Goal: Transaction & Acquisition: Book appointment/travel/reservation

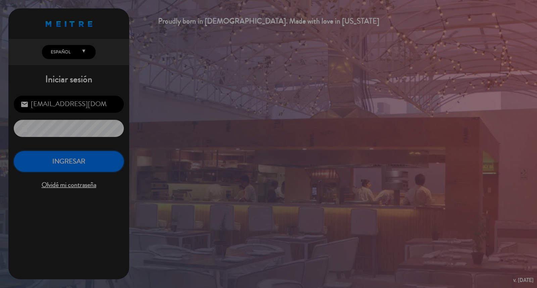
click at [64, 158] on button "INGRESAR" at bounding box center [69, 161] width 110 height 21
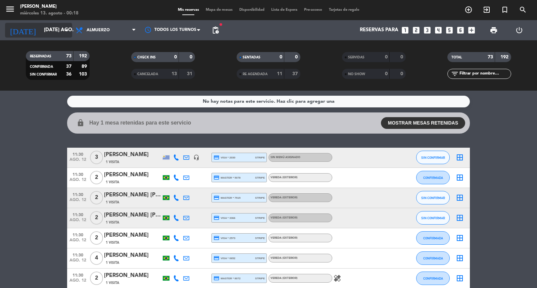
click at [41, 31] on input "[DATE] ago." at bounding box center [73, 30] width 65 height 13
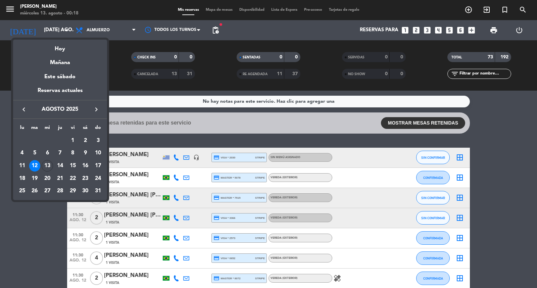
click at [129, 144] on div at bounding box center [268, 144] width 537 height 288
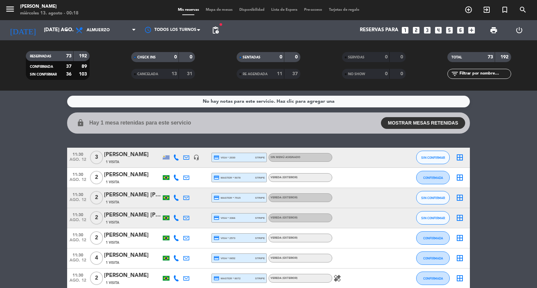
click at [112, 22] on div "Todos los servicios Almuerzo Cena Almuerzo Todos los servicios Almuerzo Cena" at bounding box center [105, 30] width 67 height 20
click at [123, 44] on div "RESERVADAS 73 192 CONFIRMADA 37 89 SIN CONFIRMAR 36 103 CHECK INS 0 0 CANCELADA…" at bounding box center [268, 65] width 537 height 50
click at [122, 37] on span "Almuerzo" at bounding box center [105, 30] width 67 height 15
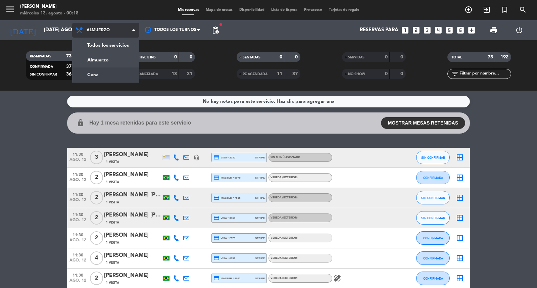
click at [113, 74] on div "menu [PERSON_NAME] miércoles 13. agosto - 00:18 Mis reservas Mapa de mesas Disp…" at bounding box center [268, 45] width 537 height 91
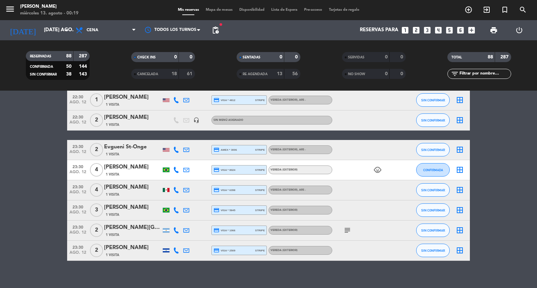
scroll to position [1740, 0]
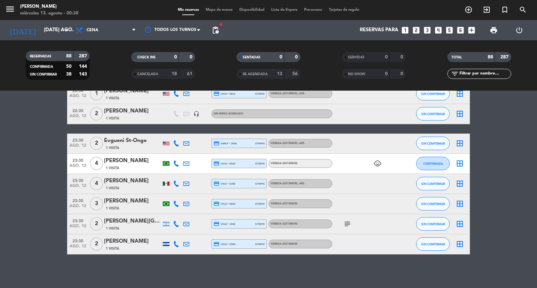
click at [416, 26] on icon "looks_two" at bounding box center [416, 30] width 9 height 9
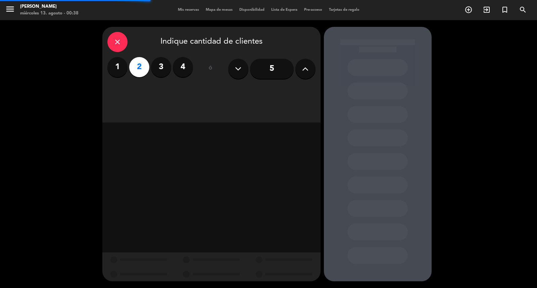
click at [189, 98] on div "close Indique cantidad de clientes 1 2 3 4 ó 5" at bounding box center [211, 75] width 218 height 96
click at [190, 88] on div "close Indique cantidad de clientes 1 2 3 4 ó 5" at bounding box center [211, 75] width 218 height 96
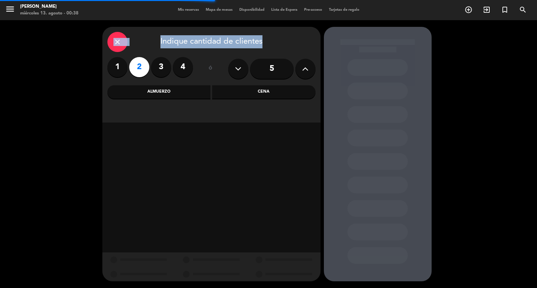
click at [190, 88] on div "Almuerzo" at bounding box center [158, 91] width 103 height 13
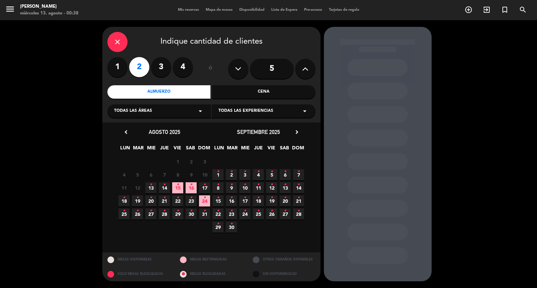
click at [152, 191] on span "13 •" at bounding box center [150, 187] width 11 height 11
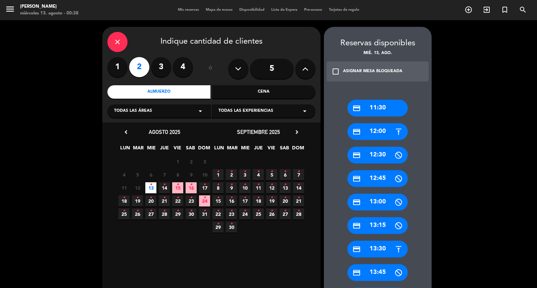
drag, startPoint x: 376, startPoint y: 106, endPoint x: 242, endPoint y: 112, distance: 133.9
click at [375, 107] on div "credit_card 11:30" at bounding box center [377, 108] width 60 height 17
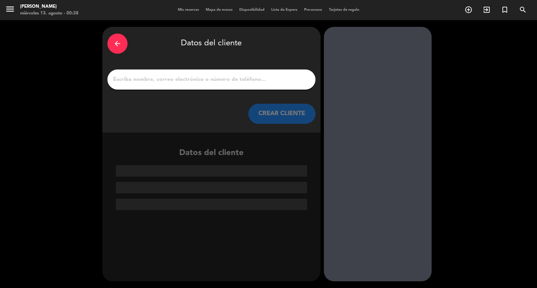
click at [233, 84] on input "1" at bounding box center [211, 79] width 198 height 9
paste input "[PERSON_NAME]"
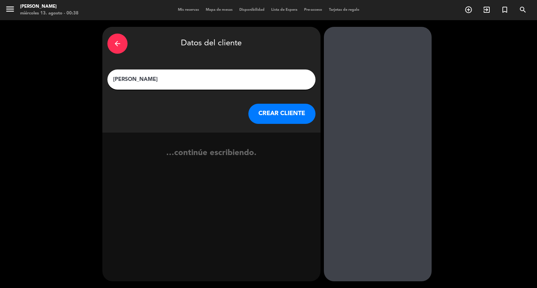
type input "[PERSON_NAME]"
click at [276, 124] on button "CREAR CLIENTE" at bounding box center [281, 114] width 67 height 20
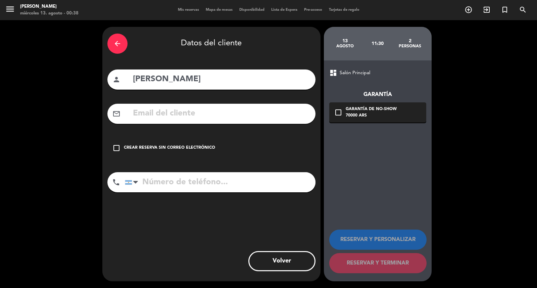
click at [183, 120] on input "text" at bounding box center [221, 114] width 178 height 14
paste input "1138137337 [PERSON_NAME][EMAIL_ADDRESS][DOMAIN_NAME]"
type input "1138137337 [PERSON_NAME][EMAIL_ADDRESS][DOMAIN_NAME]"
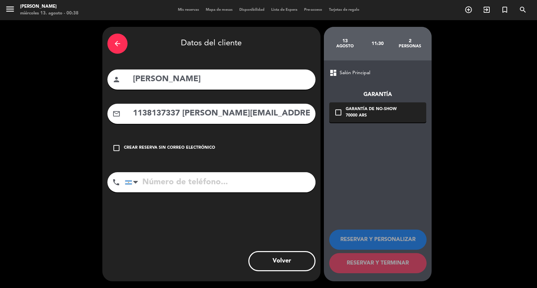
paste input "1138137337 [PERSON_NAME][EMAIL_ADDRESS][DOMAIN_NAME]"
drag, startPoint x: 197, startPoint y: 198, endPoint x: 224, endPoint y: 131, distance: 71.6
click at [197, 192] on input "tel" at bounding box center [220, 182] width 191 height 20
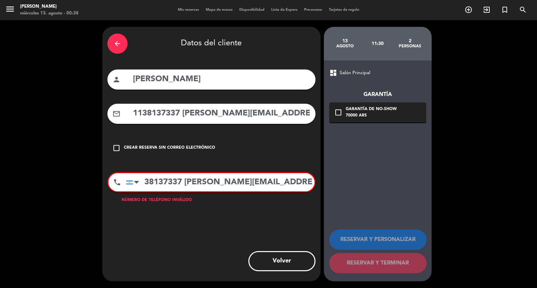
type input "1138137337 [PERSON_NAME][EMAIL_ADDRESS][DOMAIN_NAME]"
drag, startPoint x: 182, startPoint y: 117, endPoint x: 0, endPoint y: 172, distance: 190.5
click at [0, 170] on div "arrow_back Datos del cliente person [PERSON_NAME] mail_outline 1138137337 [PERS…" at bounding box center [268, 154] width 537 height 268
type input "[PERSON_NAME][EMAIL_ADDRESS][DOMAIN_NAME]"
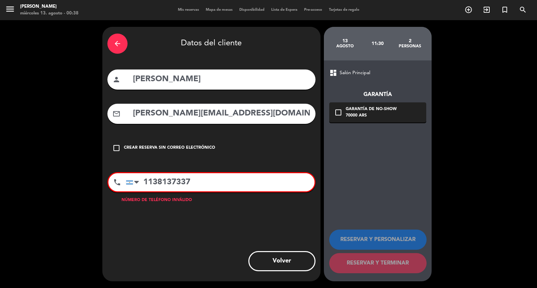
drag, startPoint x: 195, startPoint y: 196, endPoint x: 431, endPoint y: 160, distance: 238.8
click at [455, 169] on div "arrow_back Datos del cliente person [PERSON_NAME] mail_outline [PERSON_NAME][EM…" at bounding box center [268, 154] width 537 height 268
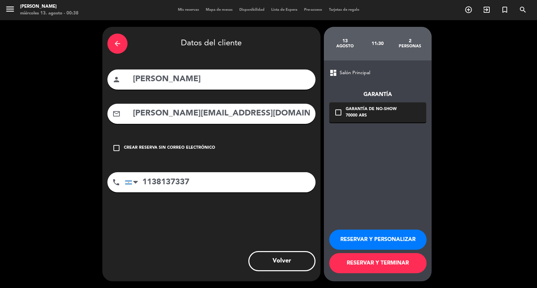
type input "1138137337"
click at [364, 109] on div "Garantía de no-show" at bounding box center [370, 109] width 51 height 7
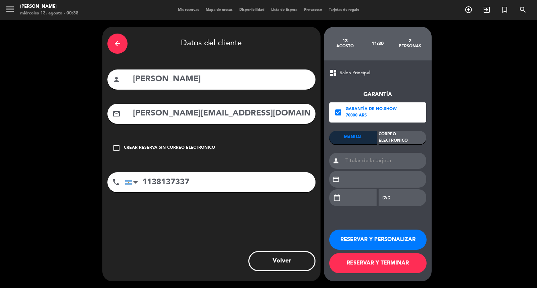
click at [391, 139] on div "Correo Electrónico" at bounding box center [402, 137] width 48 height 13
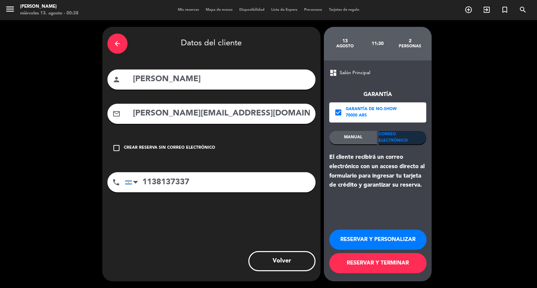
click at [376, 233] on button "RESERVAR Y PERSONALIZAR" at bounding box center [377, 239] width 97 height 20
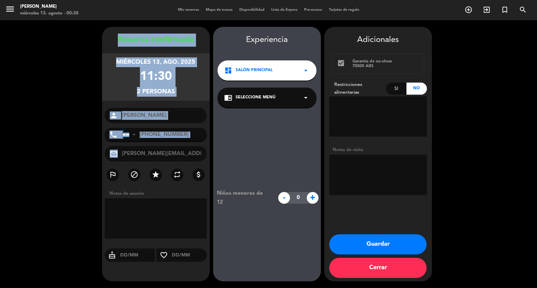
drag, startPoint x: 110, startPoint y: 32, endPoint x: 205, endPoint y: 164, distance: 162.5
click at [205, 164] on div "Reserva confirmada miércoles 13, ago. 2025 11:30 2 personas person [PERSON_NAME…" at bounding box center [156, 154] width 108 height 254
copy div "Loremip dolorsitam consectet 17, adi. 8255 03:53 0 elitsedd eiusmo tempo Incidi…"
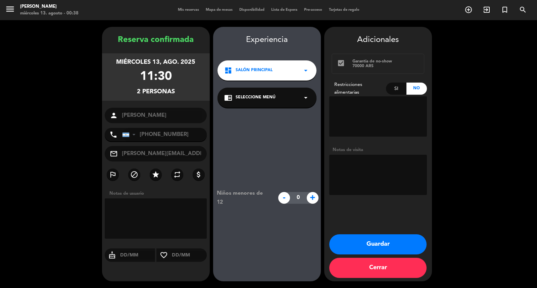
click at [262, 69] on span "Salón Principal" at bounding box center [253, 70] width 37 height 7
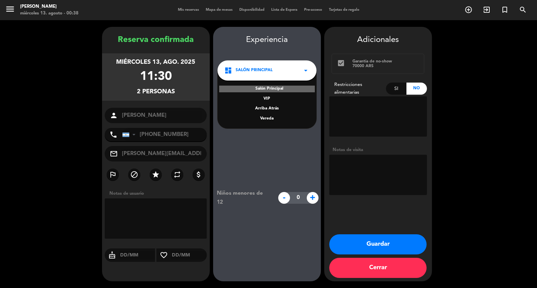
click at [262, 122] on div "Vereda" at bounding box center [267, 118] width 86 height 7
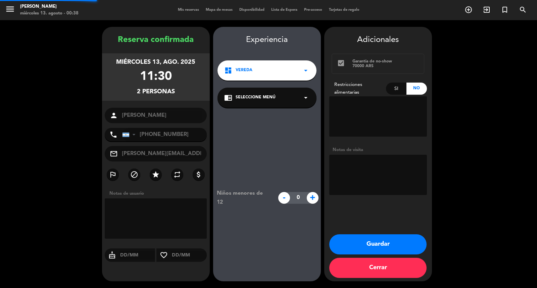
click at [266, 101] on span "Seleccione Menú" at bounding box center [255, 97] width 40 height 7
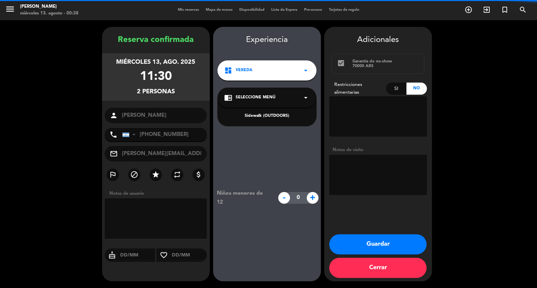
drag, startPoint x: 268, startPoint y: 121, endPoint x: 330, endPoint y: 159, distance: 73.3
click at [267, 119] on div "Sidewalk (OUTDOORS)" at bounding box center [267, 116] width 86 height 7
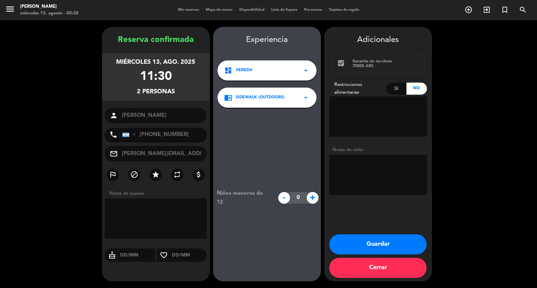
click at [394, 248] on button "Guardar" at bounding box center [377, 244] width 97 height 20
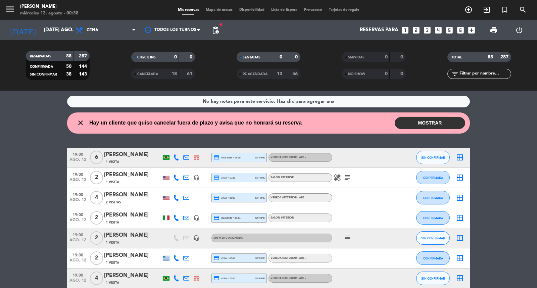
click at [412, 31] on icon "looks_two" at bounding box center [416, 30] width 9 height 9
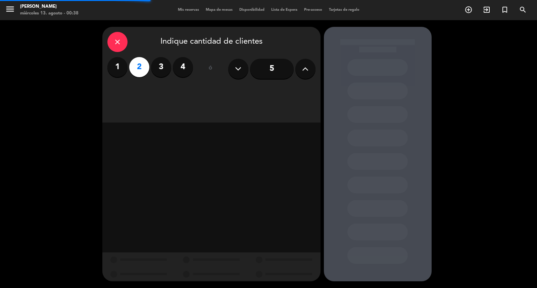
click at [249, 94] on div "close Indique cantidad de clientes 1 2 3 4 ó 5" at bounding box center [211, 75] width 218 height 96
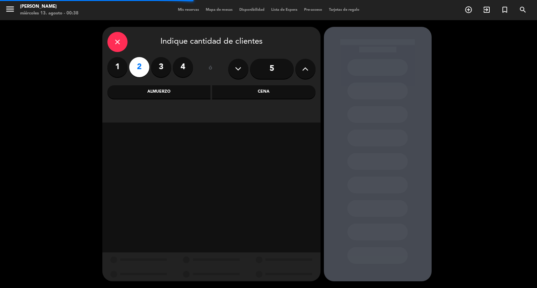
click at [249, 94] on div "Cena" at bounding box center [263, 91] width 103 height 13
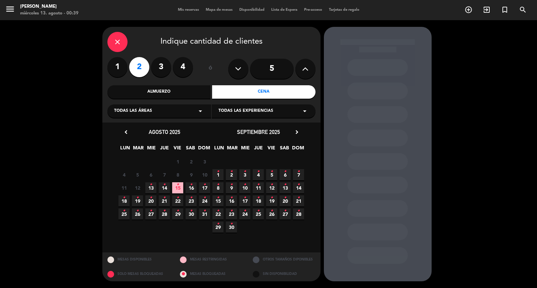
click at [296, 131] on icon "chevron_right" at bounding box center [296, 131] width 7 height 7
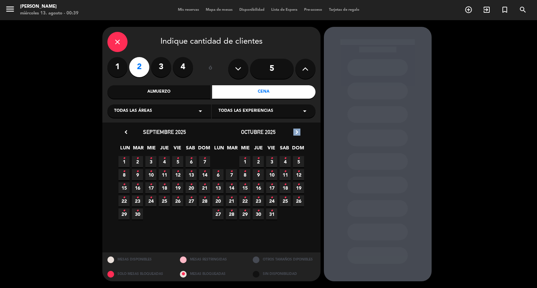
click at [296, 131] on icon "chevron_right" at bounding box center [296, 131] width 7 height 7
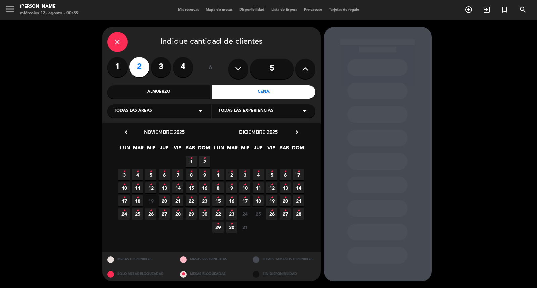
click at [186, 206] on span "22 •" at bounding box center [190, 200] width 11 height 11
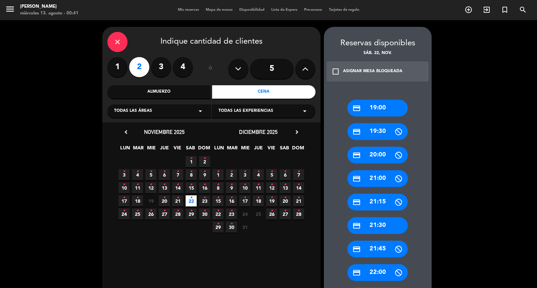
click at [388, 221] on div "credit_card 21:30" at bounding box center [377, 225] width 60 height 17
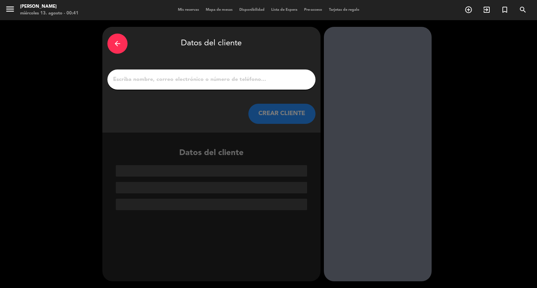
click at [244, 76] on div at bounding box center [211, 79] width 208 height 20
click at [244, 78] on input "1" at bounding box center [211, 79] width 198 height 9
click at [256, 84] on input "1" at bounding box center [211, 79] width 198 height 9
click at [160, 81] on input "1" at bounding box center [211, 79] width 198 height 9
paste input "[PERSON_NAME]"
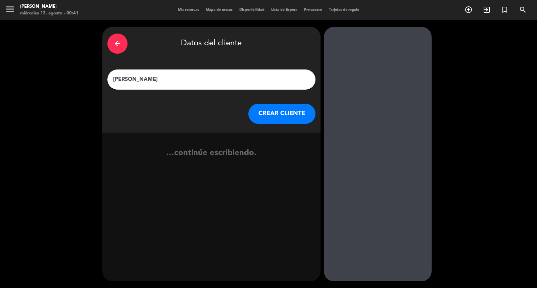
type input "[PERSON_NAME]"
drag, startPoint x: 265, startPoint y: 116, endPoint x: 330, endPoint y: 1, distance: 132.1
click at [266, 115] on button "CREAR CLIENTE" at bounding box center [281, 114] width 67 height 20
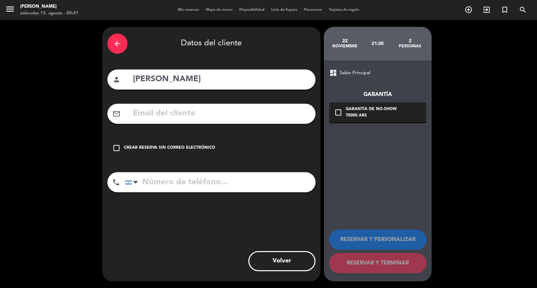
click at [175, 115] on input "text" at bounding box center [221, 114] width 178 height 14
paste input "[PHONE_NUMBER] [EMAIL_ADDRESS][DOMAIN_NAME]"
type input "[PHONE_NUMBER] [EMAIL_ADDRESS][DOMAIN_NAME]"
click at [190, 192] on input "tel" at bounding box center [220, 182] width 191 height 20
paste input "[PHONE_NUMBER] [EMAIL_ADDRESS][DOMAIN_NAME]"
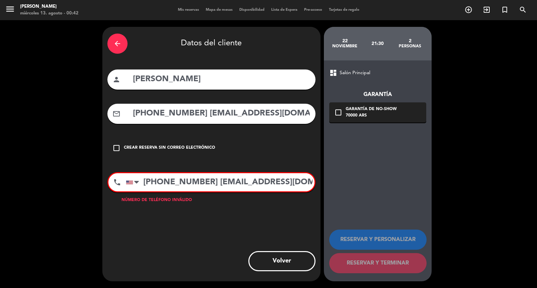
type input "[PHONE_NUMBER] [EMAIL_ADDRESS][DOMAIN_NAME]"
drag, startPoint x: 200, startPoint y: 121, endPoint x: 48, endPoint y: 129, distance: 152.8
click at [51, 129] on div "arrow_back Datos del cliente person [PERSON_NAME] mail_outline [PHONE_NUMBER] […" at bounding box center [268, 154] width 537 height 268
type input "[EMAIL_ADDRESS][DOMAIN_NAME]"
drag, startPoint x: 209, startPoint y: 195, endPoint x: 449, endPoint y: 209, distance: 240.9
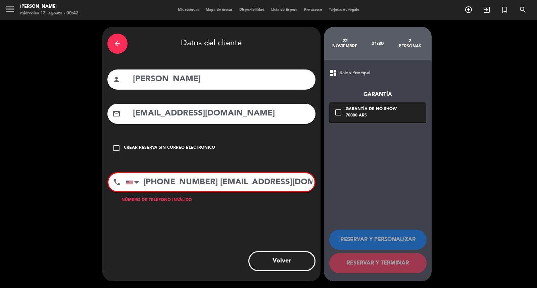
click at [494, 212] on div "arrow_back Datos del cliente person [PERSON_NAME] mail_outline [EMAIL_ADDRESS][…" at bounding box center [268, 154] width 537 height 268
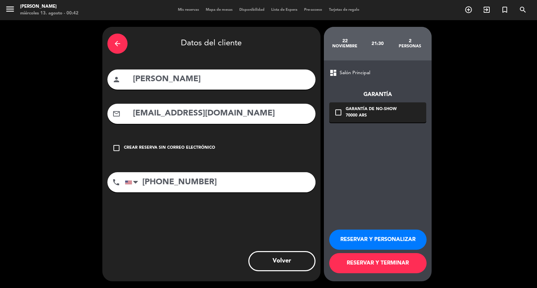
type input "[PHONE_NUMBER]"
click at [401, 116] on div "check_box_outline_blank Garantía de no-show 70000 ARS" at bounding box center [377, 112] width 97 height 20
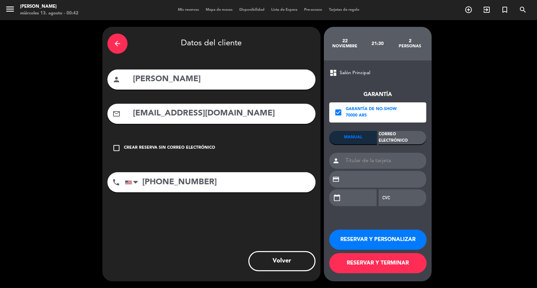
click at [399, 141] on div "Correo Electrónico" at bounding box center [402, 137] width 48 height 13
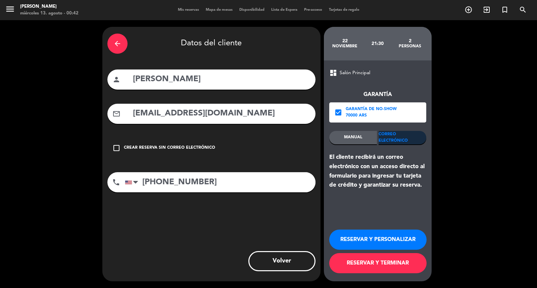
click at [358, 238] on button "RESERVAR Y PERSONALIZAR" at bounding box center [377, 239] width 97 height 20
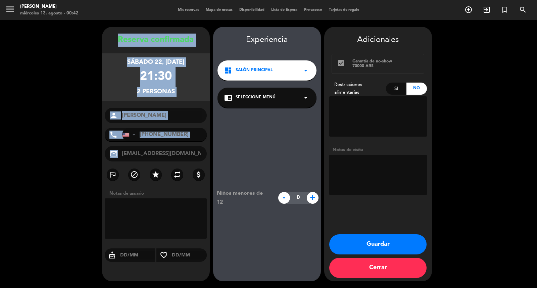
drag, startPoint x: 111, startPoint y: 32, endPoint x: 198, endPoint y: 165, distance: 158.2
click at [198, 165] on div "Reserva confirmada sábado 22, [DATE] 21:30 2 personas person [PERSON_NAME] phon…" at bounding box center [156, 154] width 108 height 254
copy div "Loremip dolorsitam consec 25, adi. 4109 26:40 2 elitsedd eiusmo tempo Incidi Ut…"
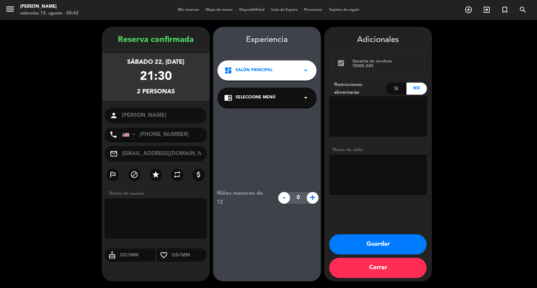
click at [270, 68] on div "dashboard Salón Principal arrow_drop_down" at bounding box center [266, 70] width 99 height 20
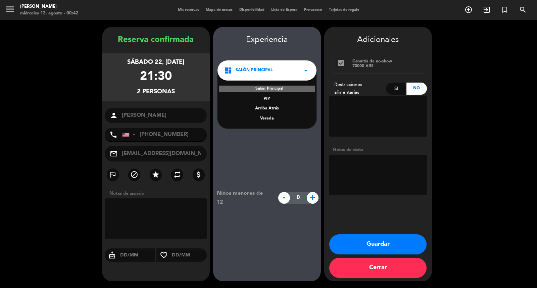
click at [252, 119] on div "Vereda" at bounding box center [267, 118] width 86 height 7
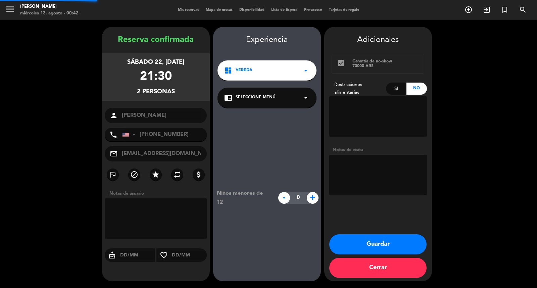
click at [261, 108] on div "chrome_reader_mode Seleccione Menú arrow_drop_down" at bounding box center [266, 98] width 99 height 20
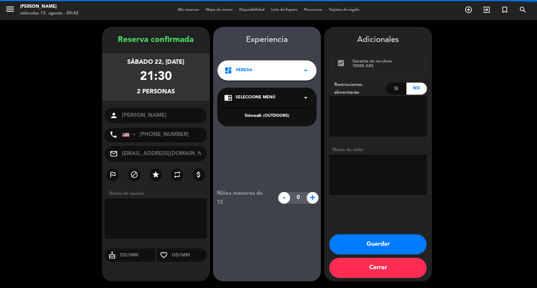
click at [271, 74] on div "dashboard Vereda arrow_drop_down" at bounding box center [266, 70] width 99 height 20
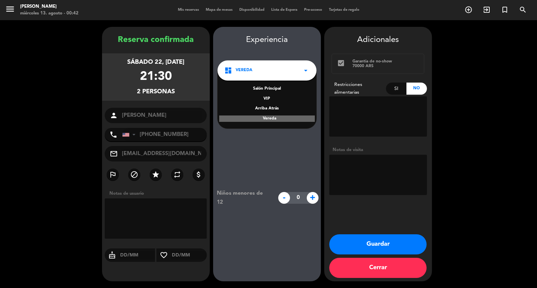
click at [265, 91] on div "Salón Principal" at bounding box center [267, 89] width 86 height 7
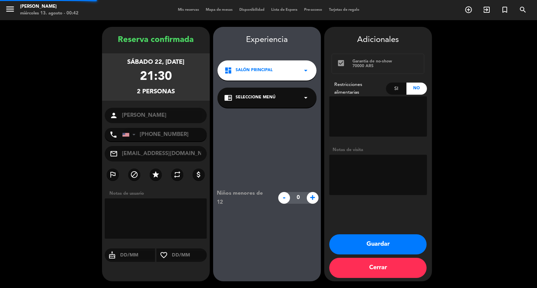
click at [259, 108] on div "chrome_reader_mode Seleccione Menú arrow_drop_down" at bounding box center [266, 98] width 99 height 20
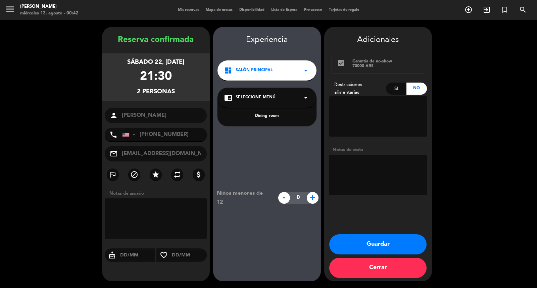
click at [261, 117] on div "Dining room" at bounding box center [267, 116] width 86 height 7
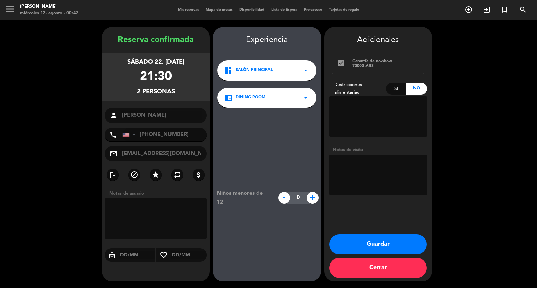
click at [374, 185] on textarea at bounding box center [378, 175] width 98 height 40
type textarea "CUMPLEAÑOS"
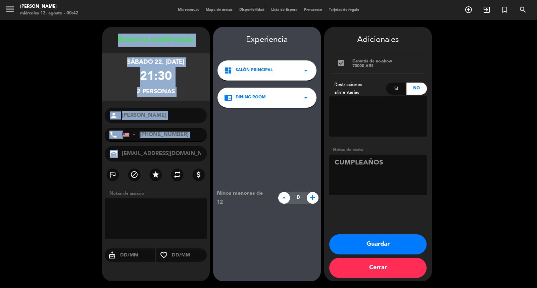
drag, startPoint x: 101, startPoint y: 30, endPoint x: 203, endPoint y: 155, distance: 161.4
click at [203, 155] on booking-confirmed "Reserva confirmada sábado 22, [DATE] 21:30 2 personas person [PERSON_NAME] phon…" at bounding box center [268, 154] width 523 height 254
copy div "Loremip dolorsitam consec 25, adi. 4109 26:40 2 elitsedd eiusmo tempo Incidi Ut…"
click at [362, 239] on button "Guardar" at bounding box center [377, 244] width 97 height 20
